Goal: Subscribe to service/newsletter

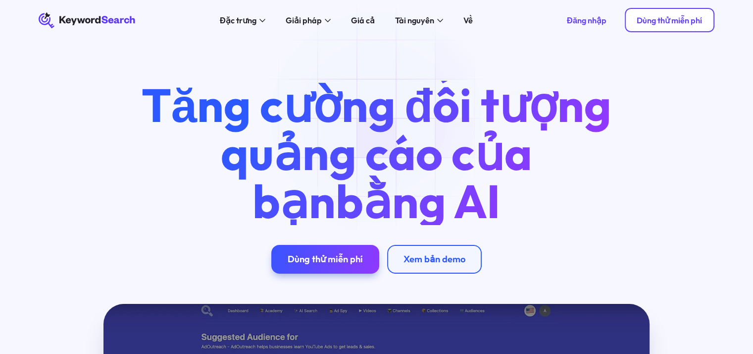
click at [693, 22] on font "Dùng thử miễn phí" at bounding box center [669, 20] width 65 height 10
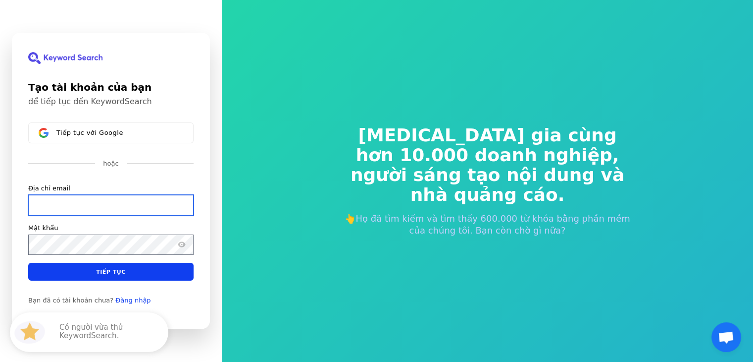
click at [107, 201] on input "Địa chỉ email" at bounding box center [110, 205] width 165 height 21
type input "v"
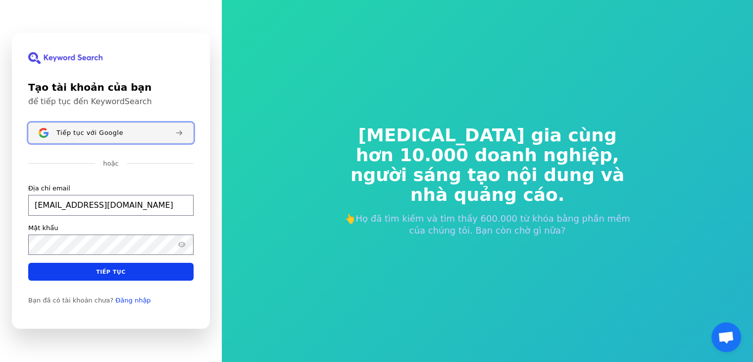
click at [172, 137] on button "Tiếp tục với Google" at bounding box center [110, 132] width 165 height 21
type input "sduc195@gmail.com"
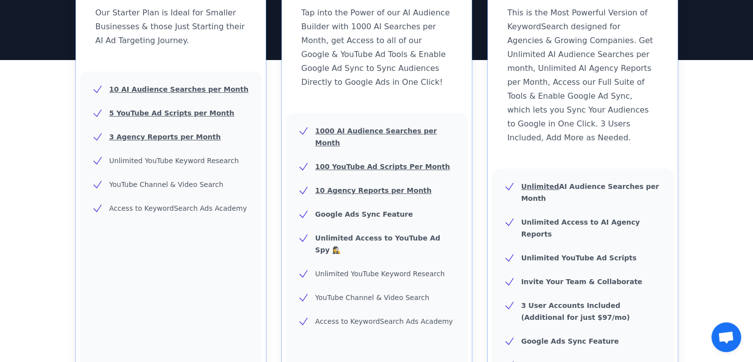
scroll to position [170, 0]
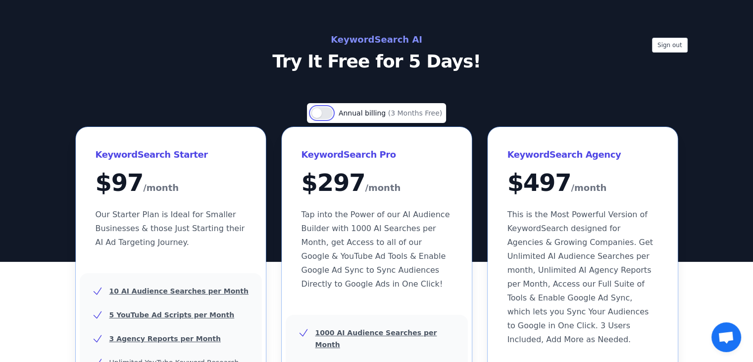
click at [321, 115] on button "Use setting" at bounding box center [322, 113] width 22 height 12
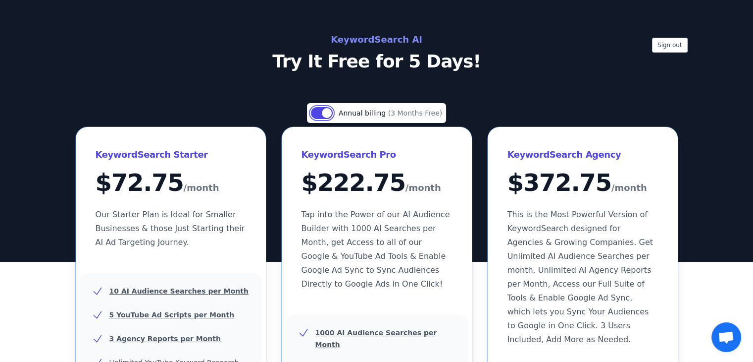
click at [321, 115] on button "Use setting" at bounding box center [322, 113] width 22 height 12
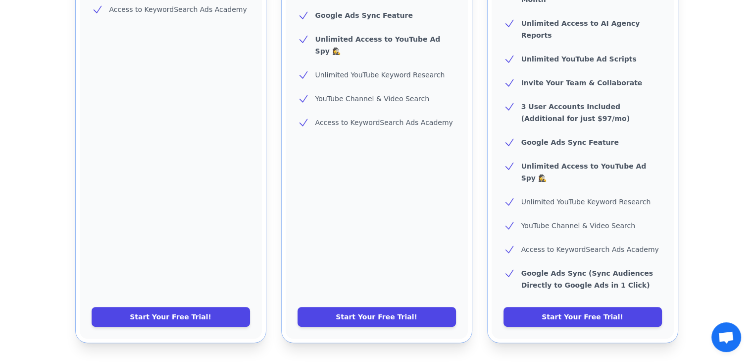
scroll to position [401, 0]
